Goal: Find specific page/section: Find specific page/section

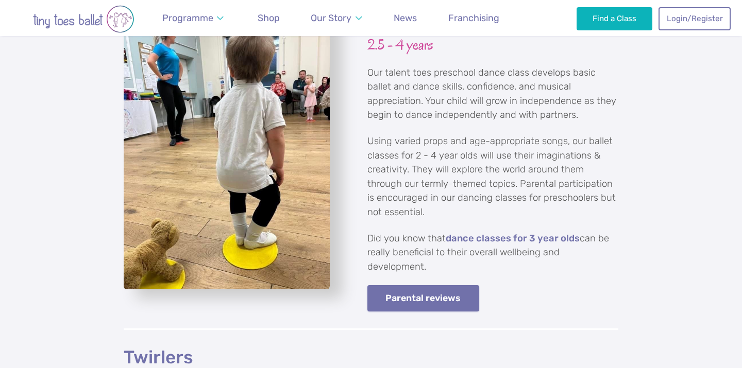
scroll to position [1587, 0]
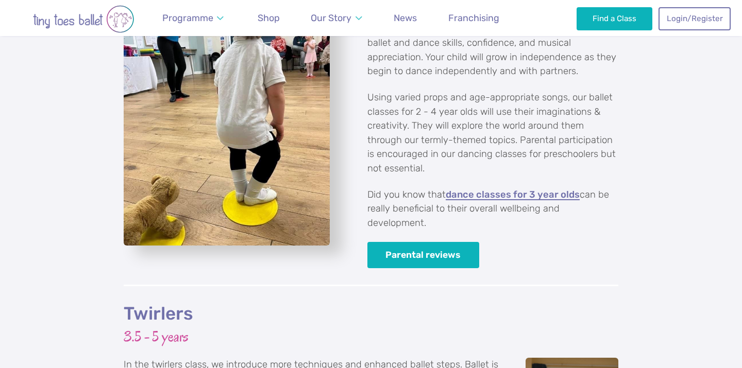
click at [505, 190] on link "dance classes for 3 year olds" at bounding box center [513, 195] width 134 height 10
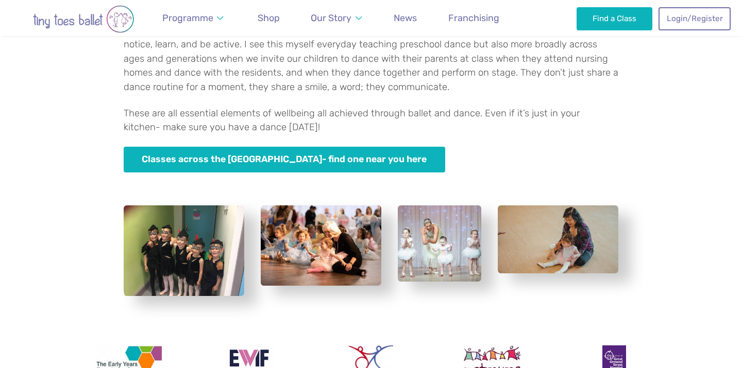
scroll to position [1779, 0]
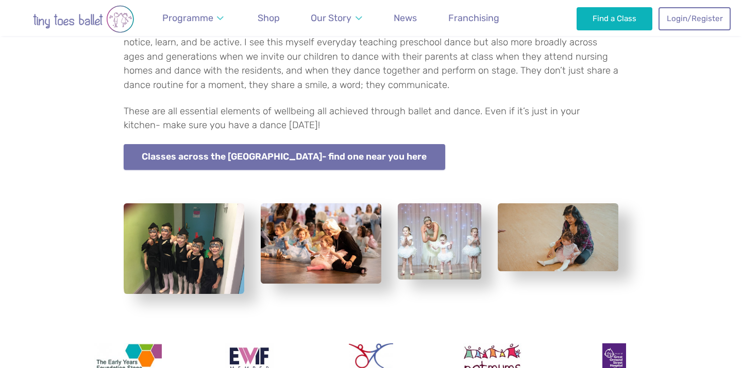
click at [290, 147] on link "Classes across the [GEOGRAPHIC_DATA]- find one near you here" at bounding box center [284, 157] width 321 height 26
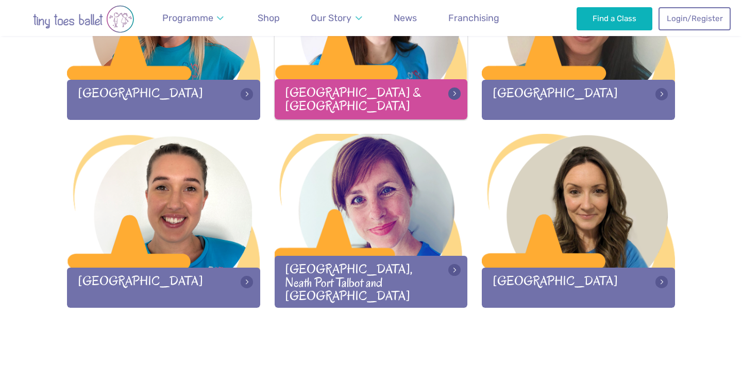
scroll to position [1561, 0]
